Goal: Transaction & Acquisition: Purchase product/service

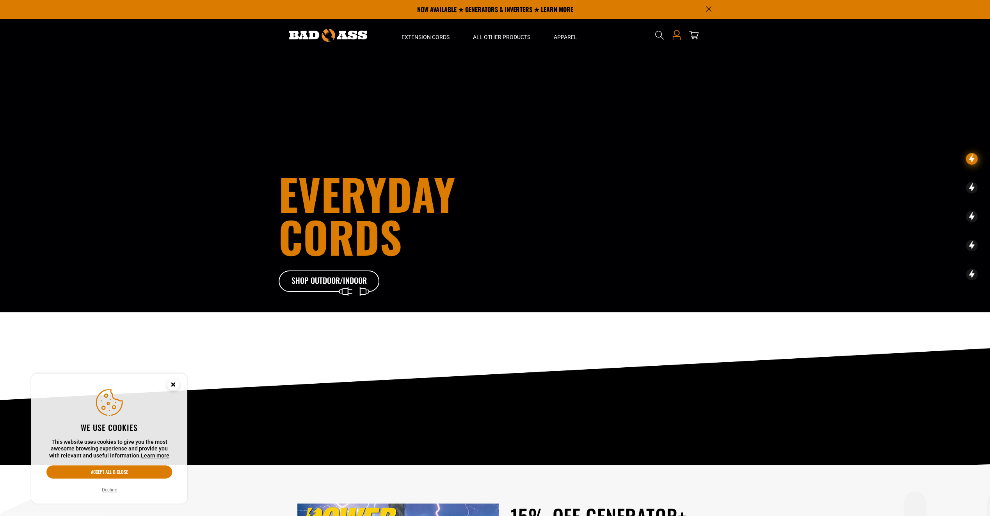
click at [674, 37] on icon at bounding box center [676, 38] width 8 height 4
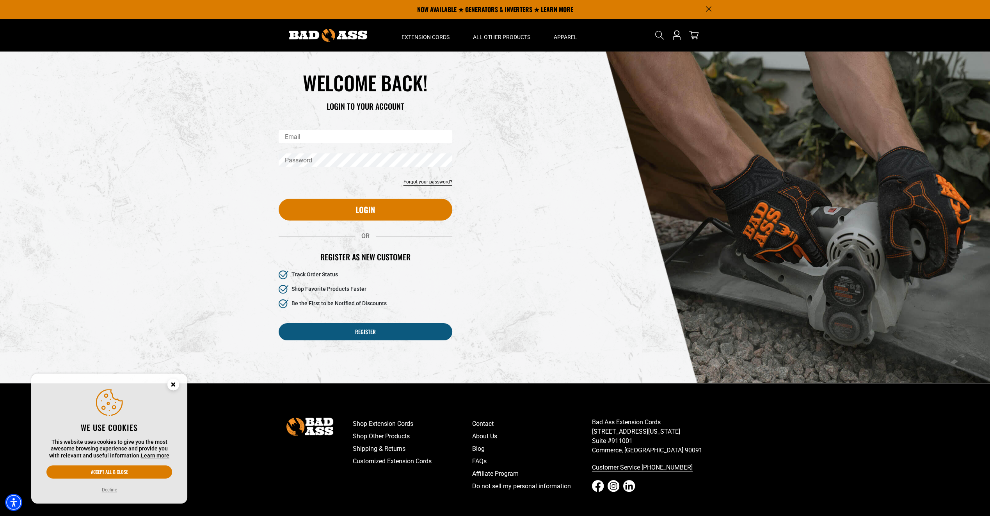
click at [348, 135] on input "Email" at bounding box center [366, 136] width 174 height 13
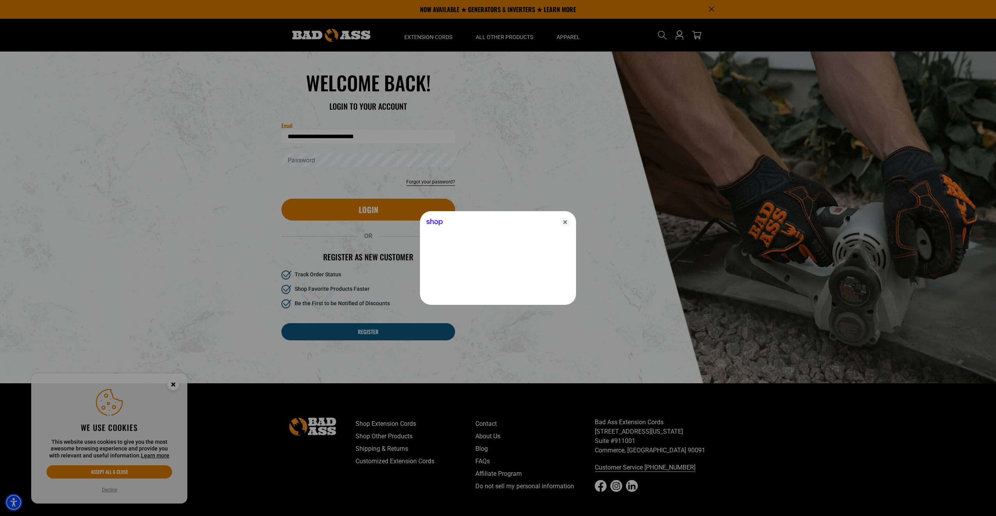
type input "**********"
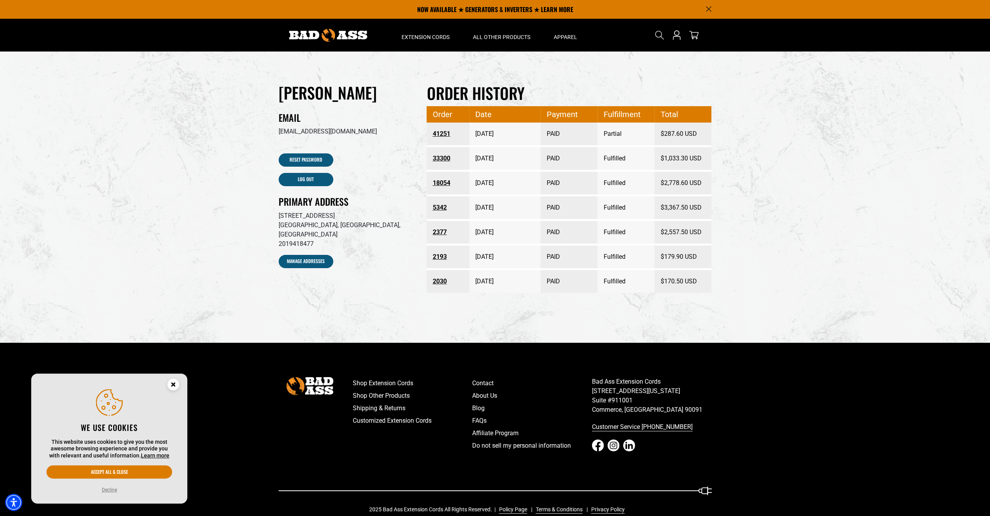
click at [438, 157] on link "33300" at bounding box center [447, 158] width 31 height 14
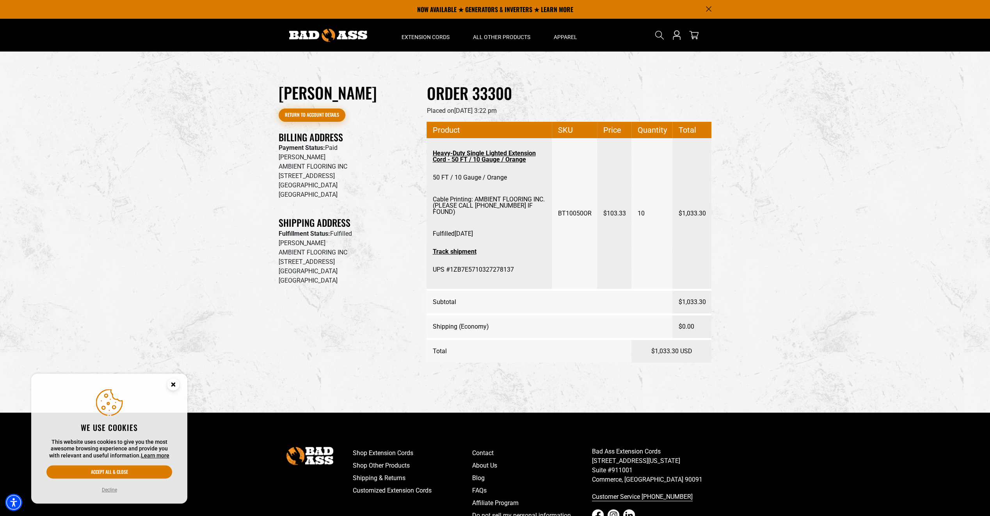
click at [323, 117] on link "Return to Account details" at bounding box center [312, 115] width 67 height 13
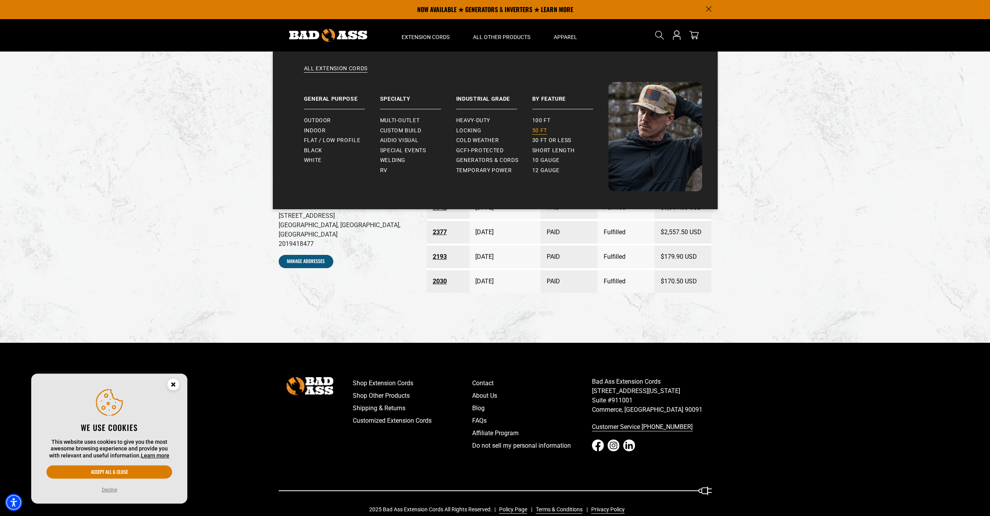
click at [540, 129] on span "50 ft" at bounding box center [539, 130] width 15 height 7
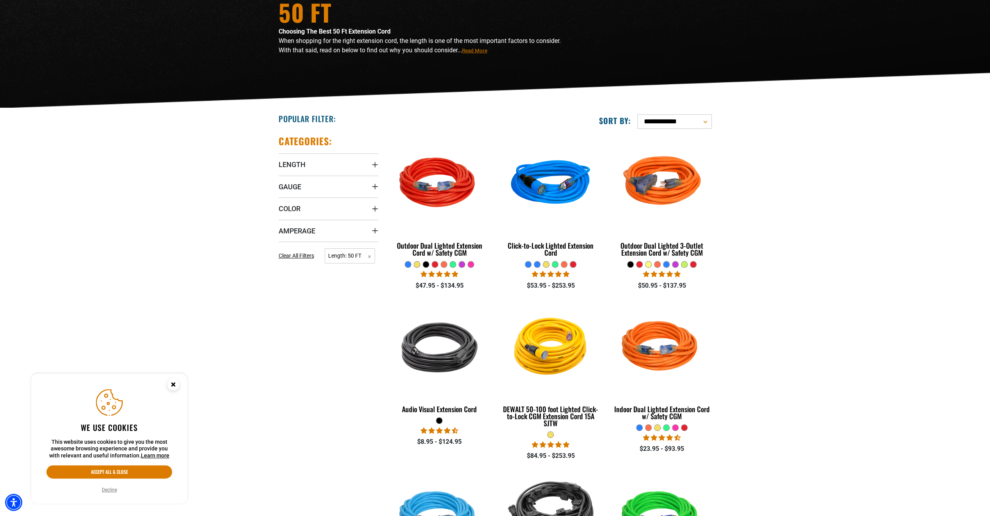
scroll to position [117, 0]
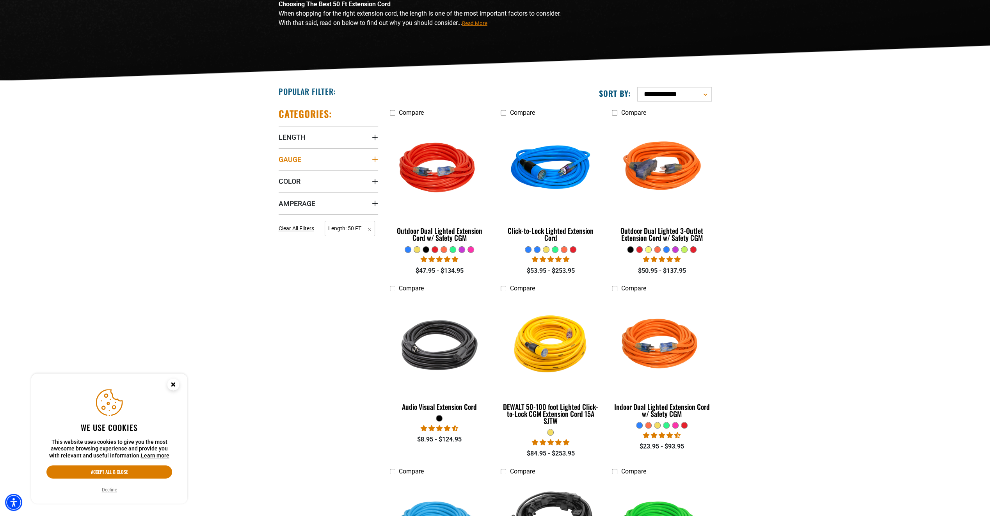
click at [375, 159] on icon "Gauge" at bounding box center [374, 159] width 5 height 5
click at [281, 176] on icon at bounding box center [282, 175] width 6 height 10
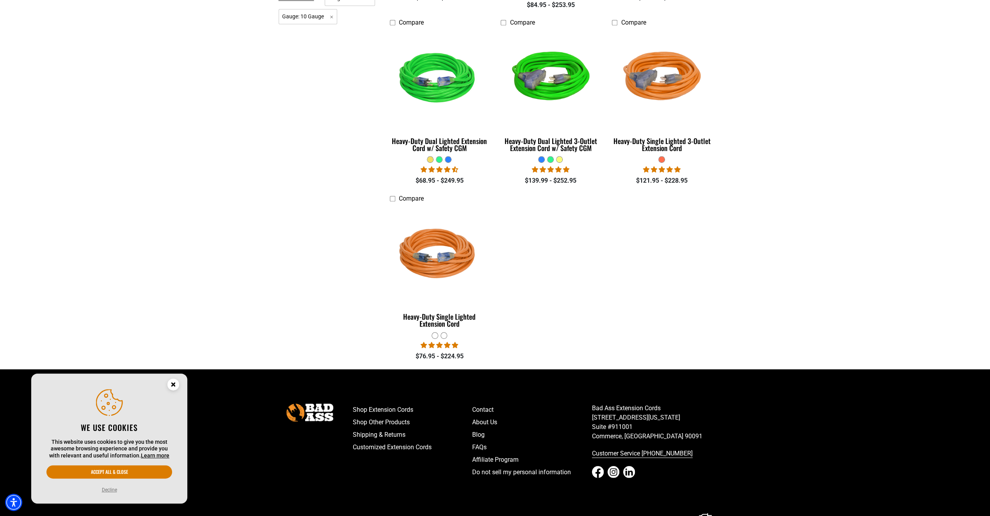
scroll to position [390, 0]
click at [425, 270] on img at bounding box center [439, 255] width 109 height 100
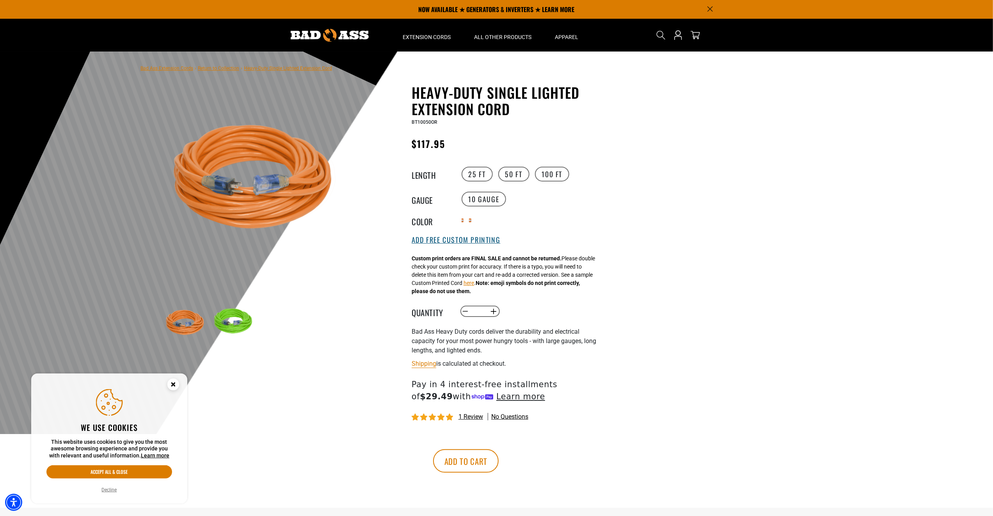
click at [462, 243] on button "Add Free Custom Printing" at bounding box center [456, 240] width 89 height 9
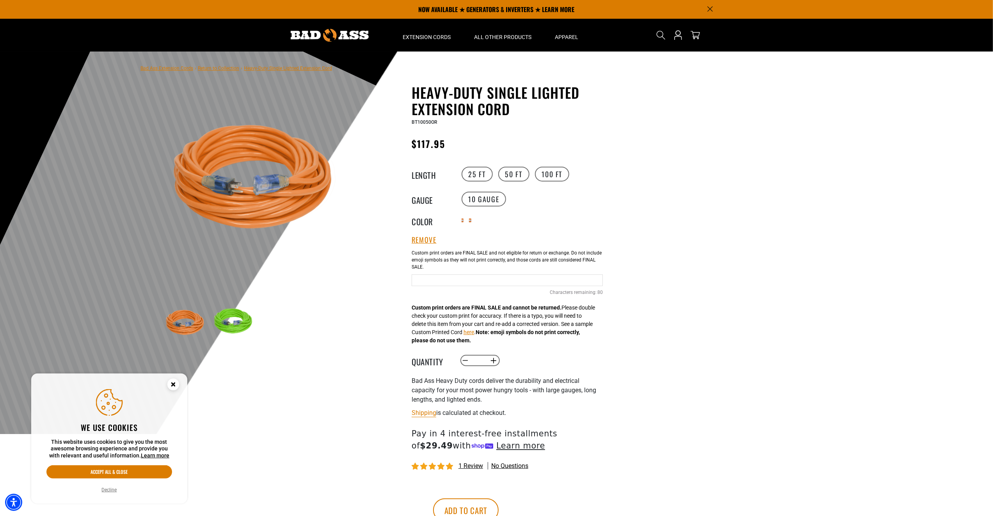
click at [466, 283] on input "Text field" at bounding box center [507, 280] width 191 height 12
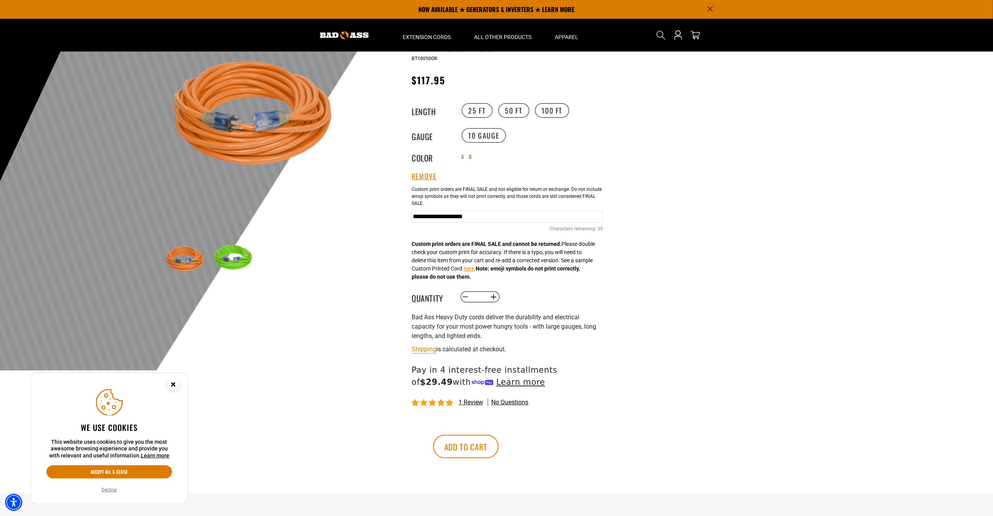
scroll to position [22, 0]
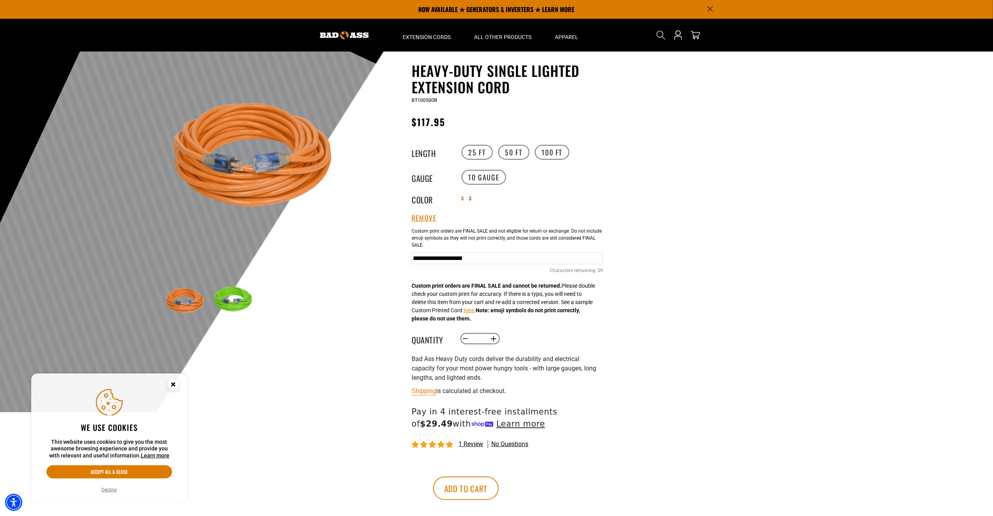
click at [564, 258] on input "**********" at bounding box center [507, 259] width 191 height 12
type input "**********"
click at [494, 340] on button "Increase quantity for Heavy-Duty Single Lighted Extension Cord" at bounding box center [494, 338] width 12 height 13
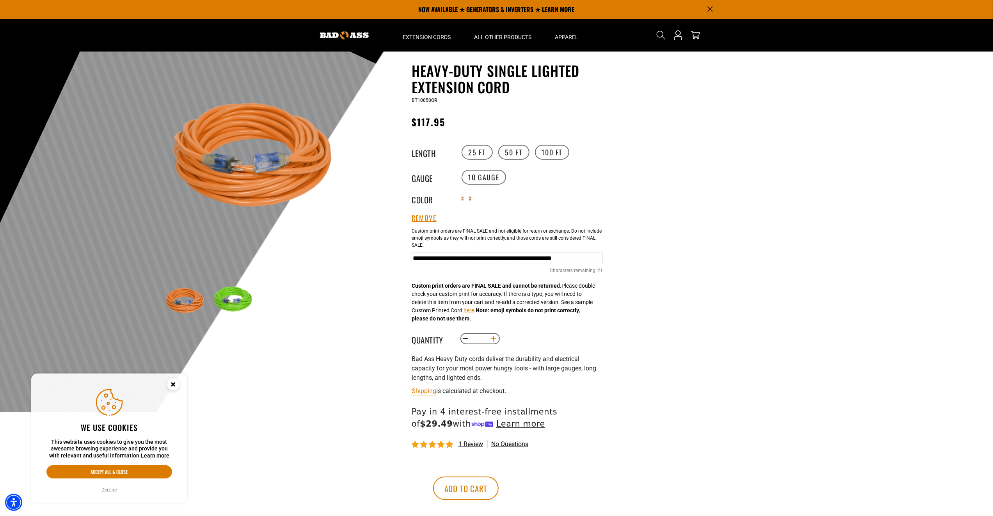
click at [494, 340] on button "Increase quantity for Heavy-Duty Single Lighted Extension Cord" at bounding box center [494, 338] width 12 height 13
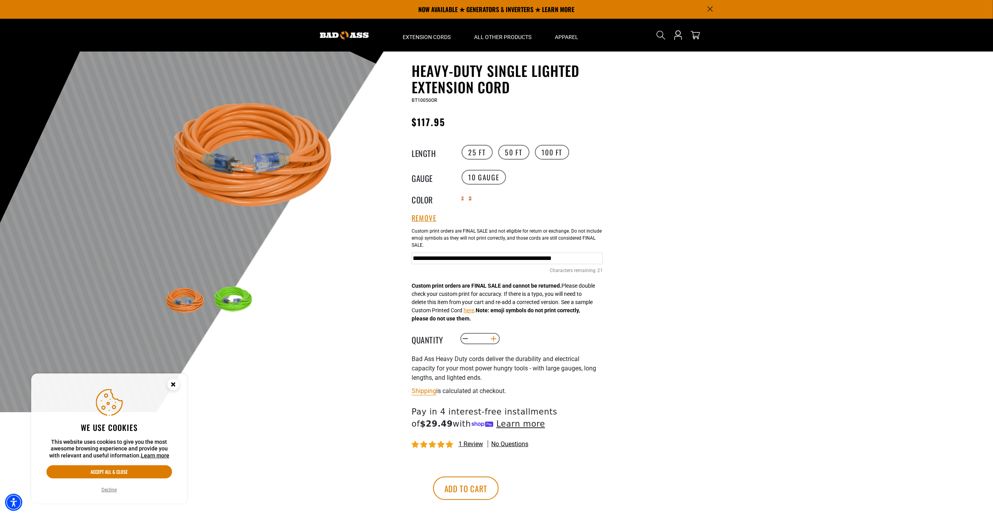
click at [494, 340] on button "Increase quantity for Heavy-Duty Single Lighted Extension Cord" at bounding box center [494, 338] width 12 height 13
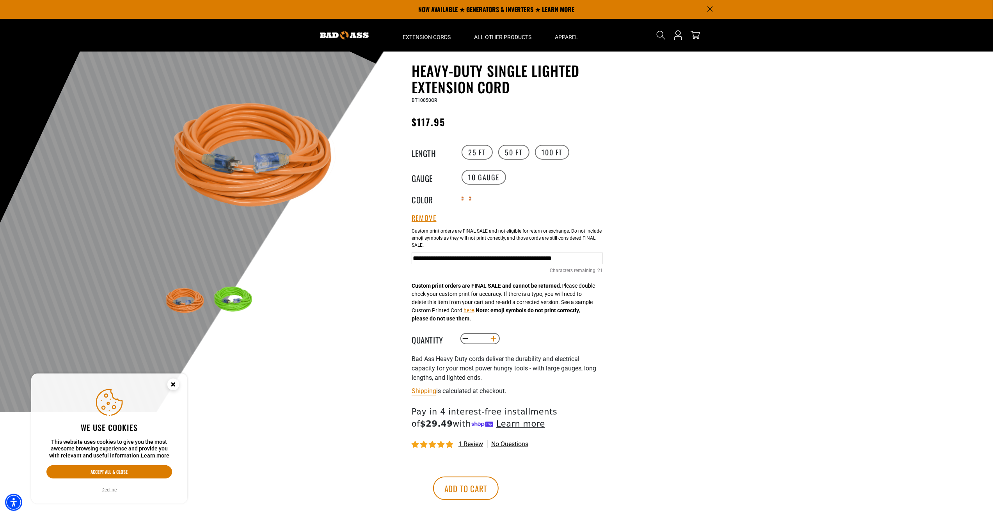
click at [494, 340] on button "Increase quantity for Heavy-Duty Single Lighted Extension Cord" at bounding box center [494, 338] width 12 height 13
type input "**"
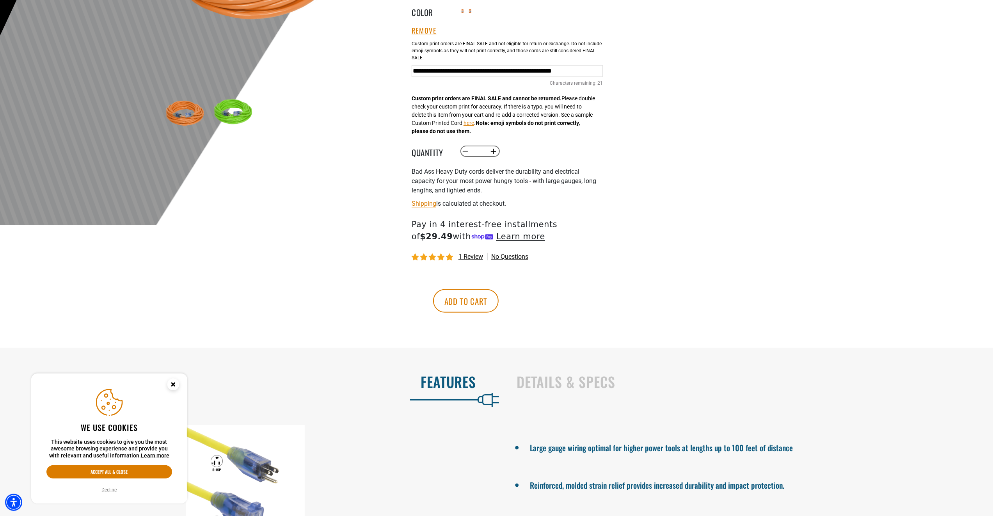
scroll to position [234, 0]
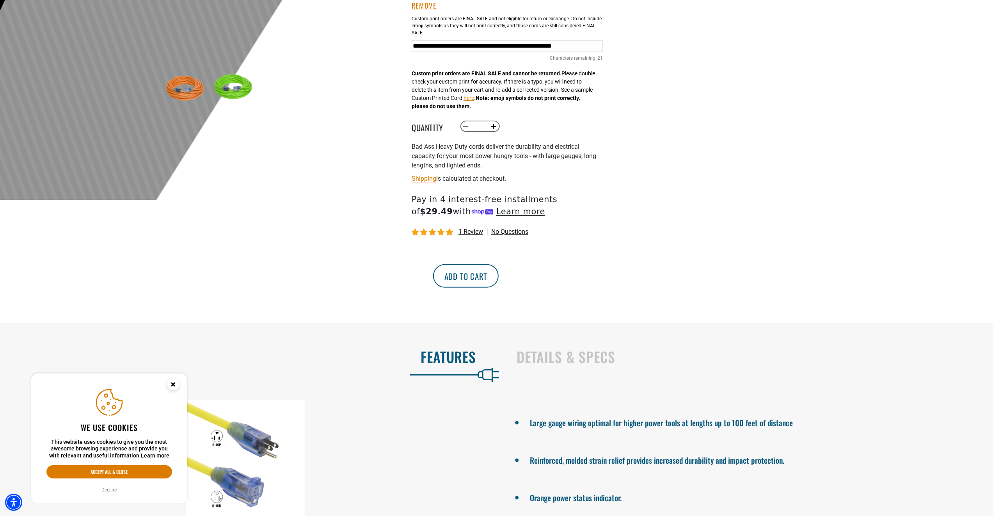
click at [499, 276] on button "Add to cart" at bounding box center [466, 275] width 66 height 23
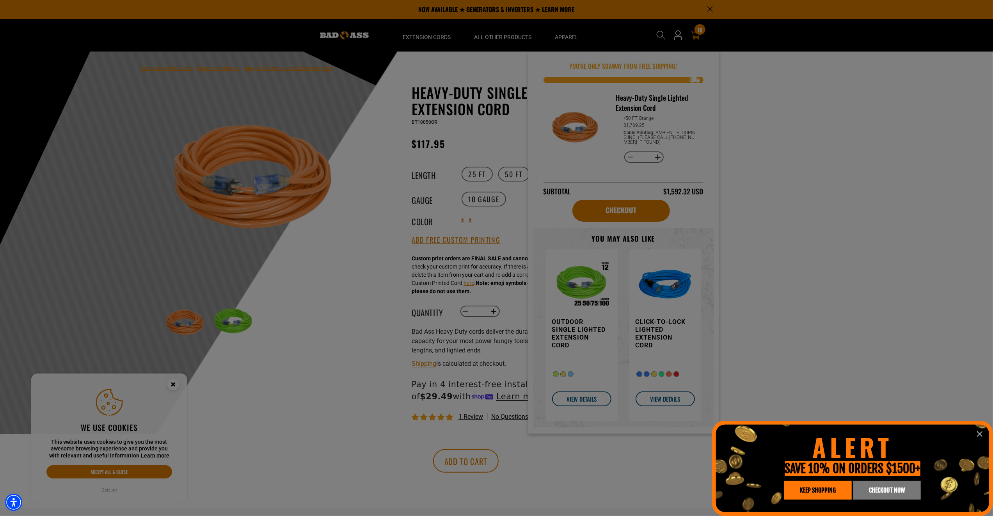
click at [698, 30] on div at bounding box center [496, 258] width 993 height 516
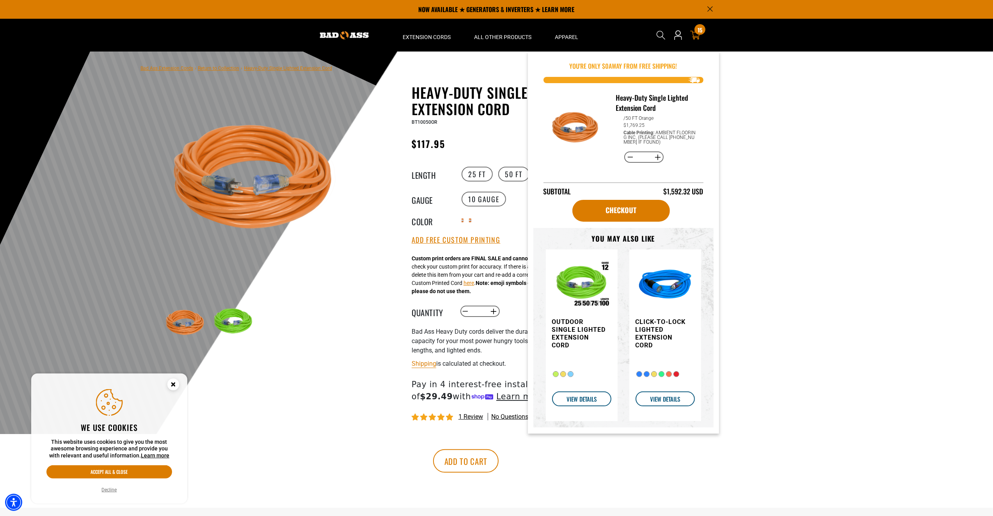
click at [700, 29] on span "15" at bounding box center [700, 30] width 5 height 6
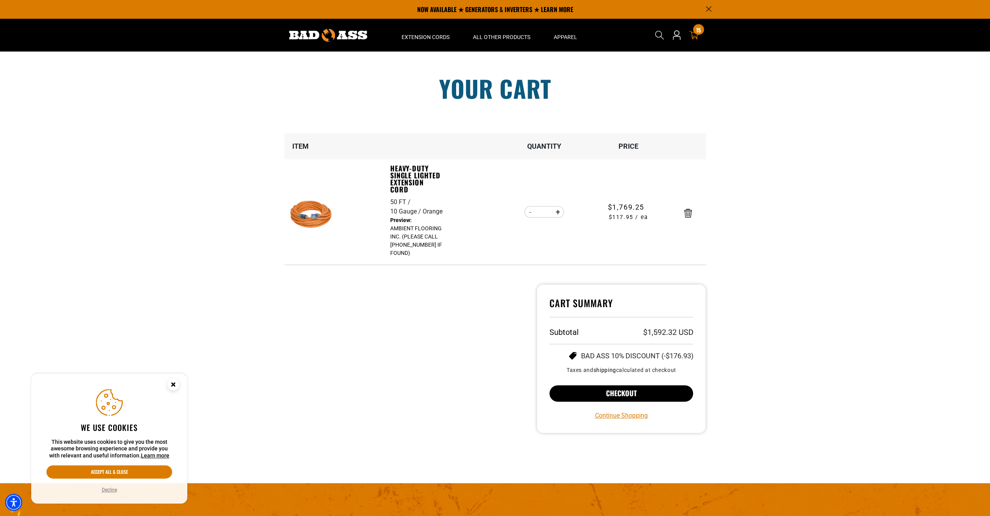
click at [624, 392] on button "Checkout" at bounding box center [622, 393] width 144 height 16
